Goal: Information Seeking & Learning: Check status

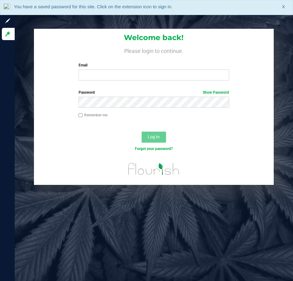
click at [129, 68] on label "Email" at bounding box center [154, 65] width 151 height 6
click at [129, 70] on input "Email" at bounding box center [154, 75] width 151 height 11
click at [132, 72] on input "Email" at bounding box center [154, 75] width 151 height 11
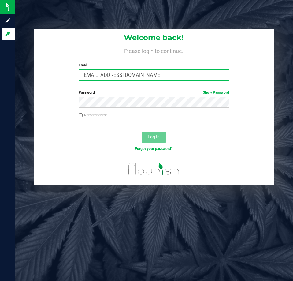
type input "[EMAIL_ADDRESS][DOMAIN_NAME]"
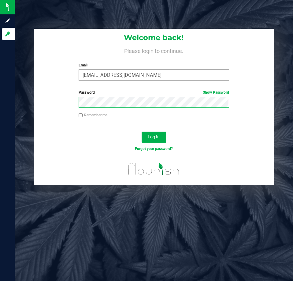
click at [142, 132] on button "Log In" at bounding box center [154, 137] width 24 height 11
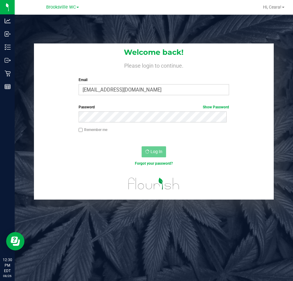
click at [220, 133] on div "Remember me" at bounding box center [154, 130] width 160 height 7
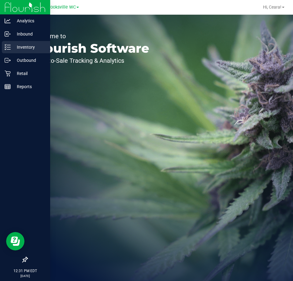
click at [12, 52] on div "Inventory" at bounding box center [26, 47] width 48 height 12
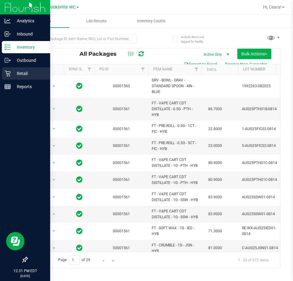
click at [20, 76] on p "Retail" at bounding box center [29, 73] width 37 height 7
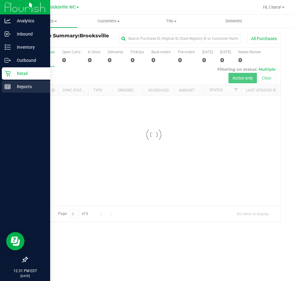
click at [9, 86] on icon at bounding box center [8, 87] width 6 height 6
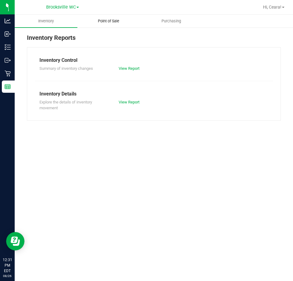
click at [101, 21] on span "Point of Sale" at bounding box center [109, 21] width 38 height 6
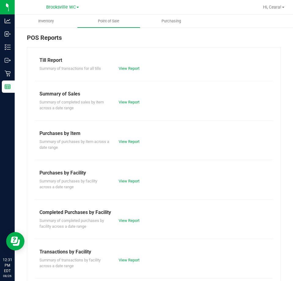
click at [129, 216] on div "Summary of completed purchases by facility across a date range View Report" at bounding box center [154, 222] width 238 height 13
click at [138, 221] on link "View Report" at bounding box center [129, 220] width 21 height 5
